Goal: Information Seeking & Learning: Check status

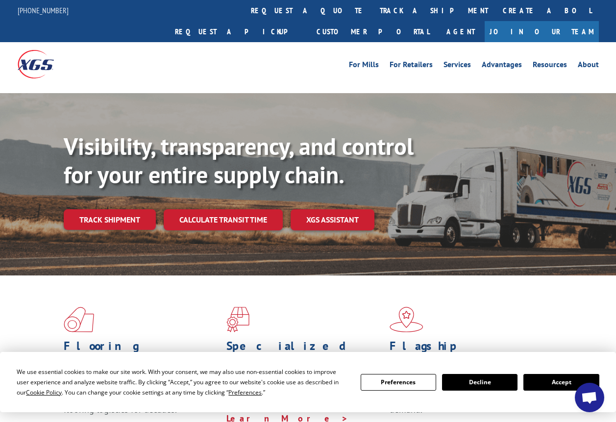
drag, startPoint x: 546, startPoint y: 383, endPoint x: 537, endPoint y: 379, distance: 10.5
click at [546, 383] on button "Accept" at bounding box center [560, 382] width 75 height 17
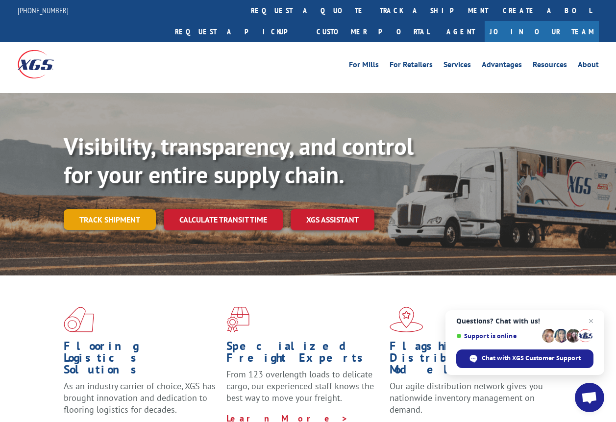
click at [104, 209] on link "Track shipment" at bounding box center [110, 219] width 92 height 21
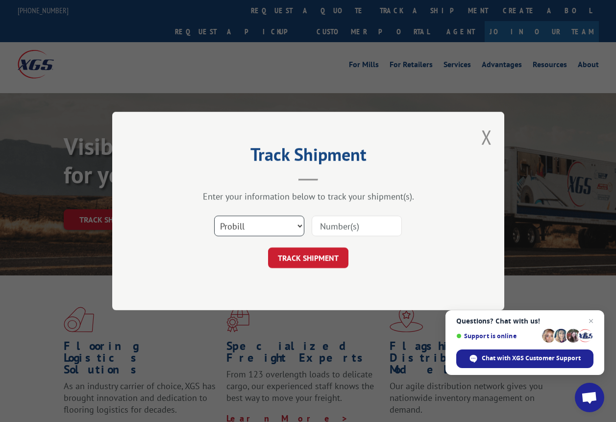
click at [298, 224] on select "Select category... Probill BOL PO" at bounding box center [259, 225] width 90 height 21
select select "bol"
click at [214, 215] on select "Select category... Probill BOL PO" at bounding box center [259, 225] width 90 height 21
click at [334, 231] on input at bounding box center [356, 225] width 90 height 21
type input "50865984"
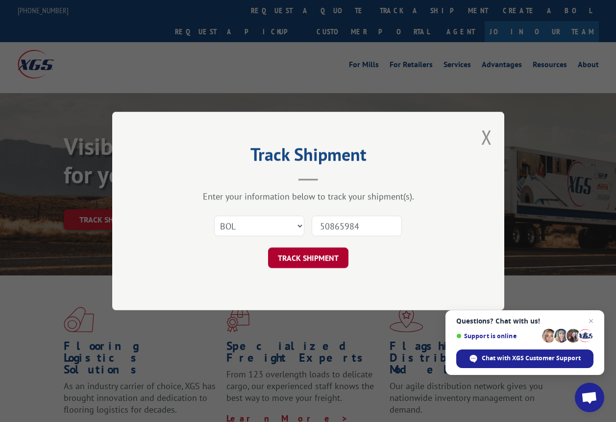
click at [311, 252] on button "TRACK SHIPMENT" at bounding box center [308, 257] width 80 height 21
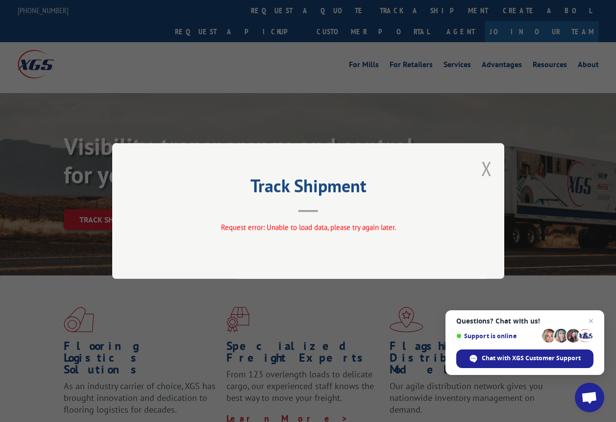
click at [485, 168] on button "Close modal" at bounding box center [486, 168] width 11 height 26
